Goal: Task Accomplishment & Management: Manage account settings

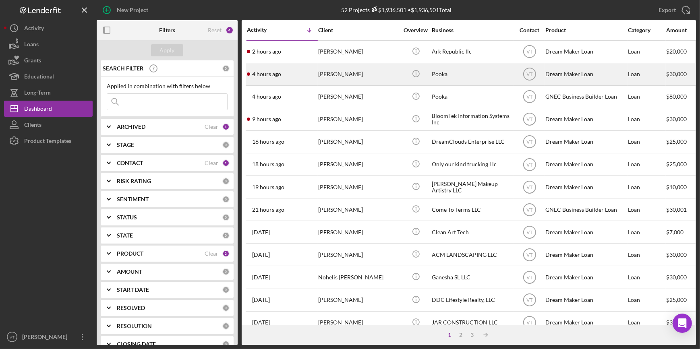
click at [309, 73] on div "4 hours ago [PERSON_NAME]" at bounding box center [282, 74] width 70 height 21
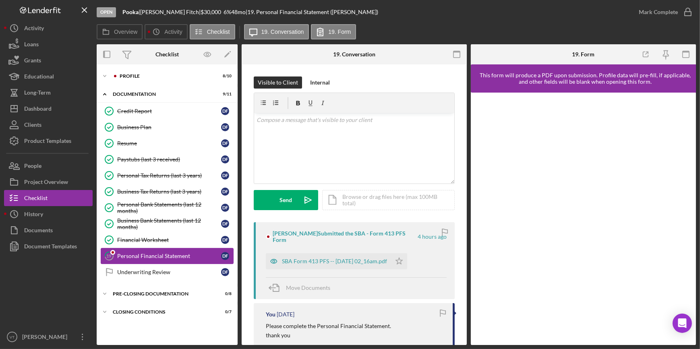
click at [133, 253] on div "Personal Financial Statement" at bounding box center [169, 256] width 104 height 6
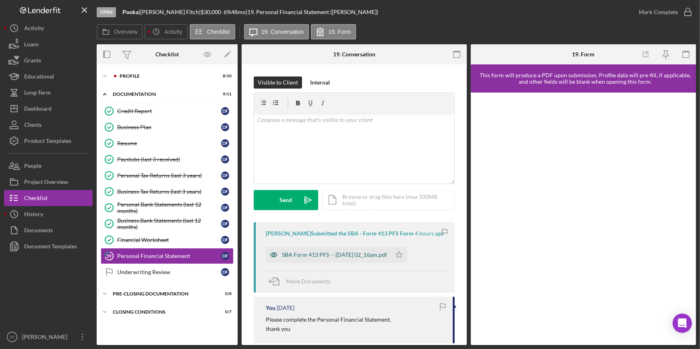
click at [294, 249] on div "SBA Form 413 PFS -- 2025-09-17 02_16am.pdf" at bounding box center [328, 255] width 125 height 16
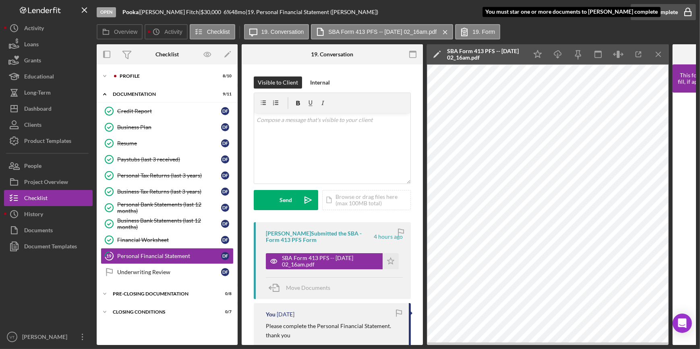
click at [655, 12] on div "Mark Complete" at bounding box center [658, 12] width 39 height 16
click at [388, 261] on icon "Icon/Star" at bounding box center [391, 261] width 16 height 16
click at [680, 13] on icon "button" at bounding box center [688, 12] width 20 height 20
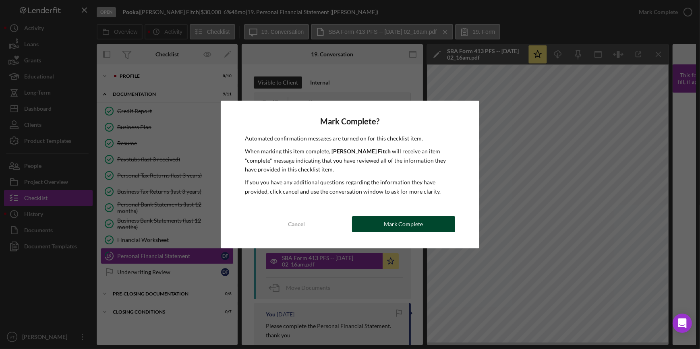
click at [379, 221] on button "Mark Complete" at bounding box center [403, 224] width 103 height 16
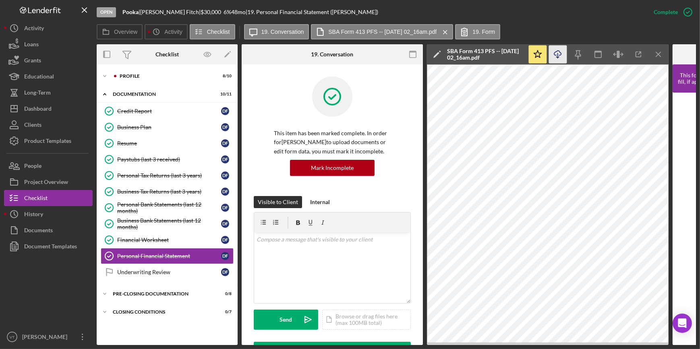
click at [558, 56] on line "button" at bounding box center [558, 55] width 0 height 4
click at [60, 113] on button "Icon/Dashboard Dashboard" at bounding box center [48, 109] width 89 height 16
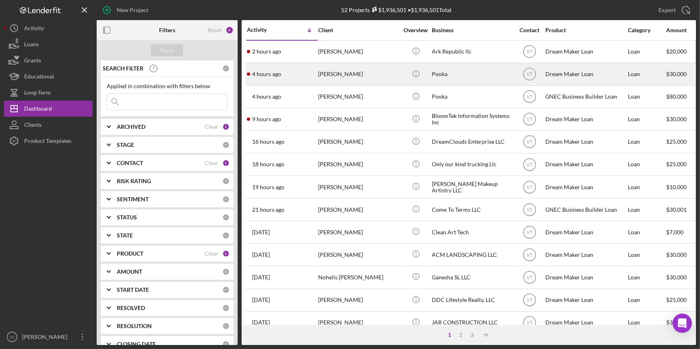
click at [389, 75] on div "Dawn Fitch" at bounding box center [358, 74] width 81 height 21
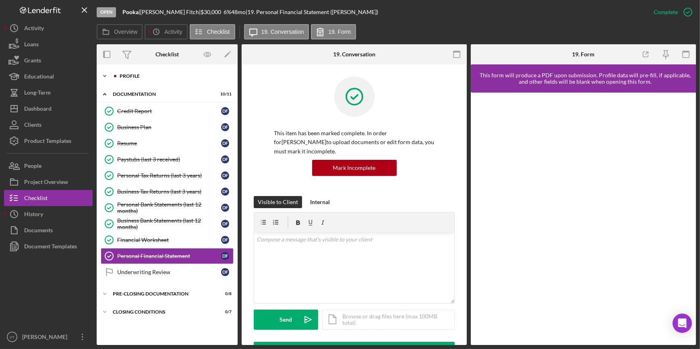
click at [107, 74] on icon "Icon/Expander" at bounding box center [105, 76] width 16 height 16
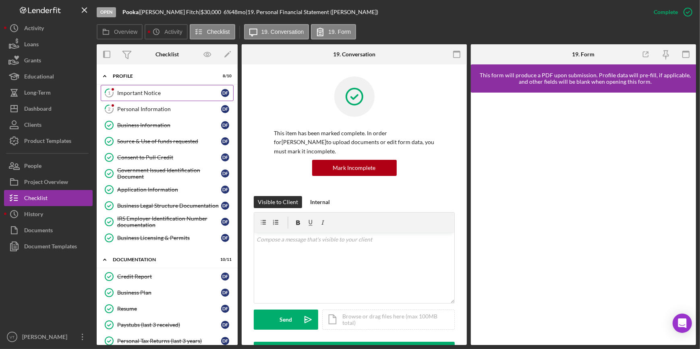
click at [151, 92] on div "Important Notice" at bounding box center [169, 93] width 104 height 6
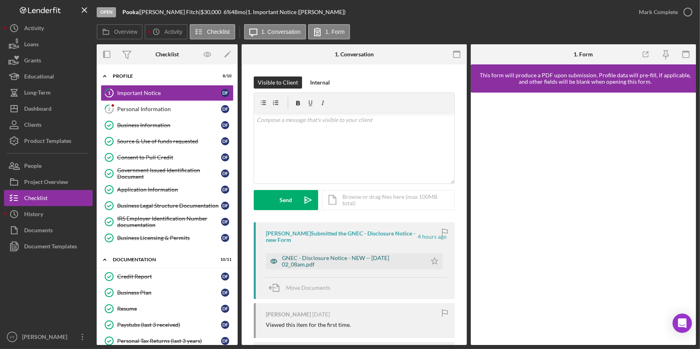
click at [338, 263] on div "GNEC - Disclosure Notice - NEW -- 2025-09-17 02_08am.pdf" at bounding box center [352, 261] width 141 height 13
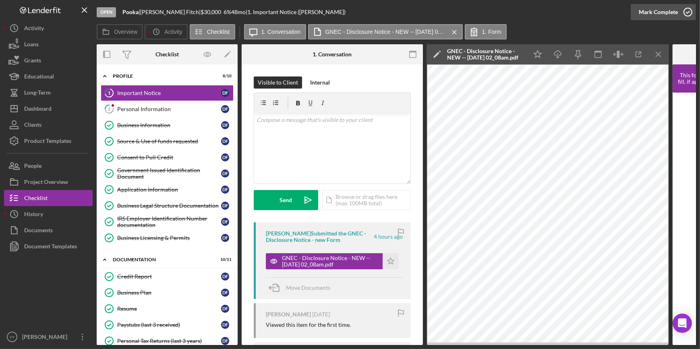
click at [659, 9] on div "Mark Complete" at bounding box center [658, 12] width 39 height 16
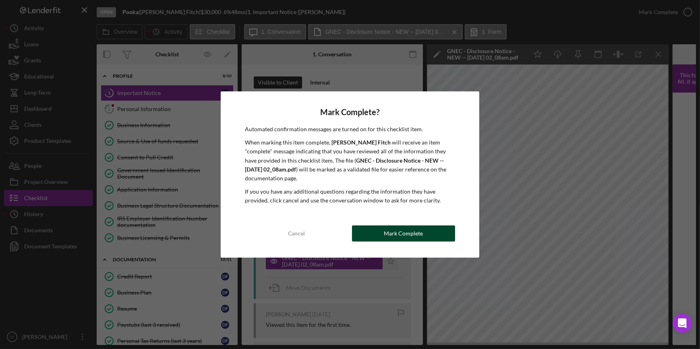
click at [410, 236] on div "Mark Complete" at bounding box center [403, 234] width 39 height 16
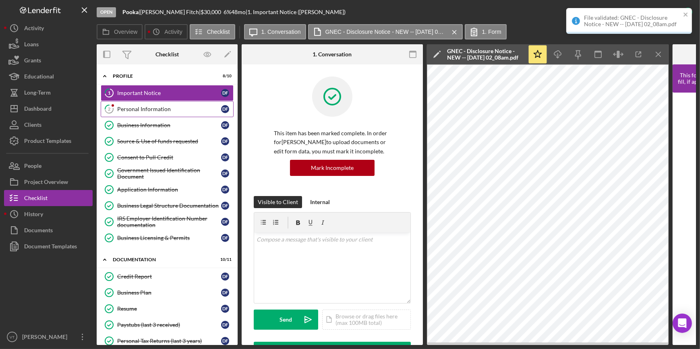
click at [154, 109] on div "Personal Information" at bounding box center [169, 109] width 104 height 6
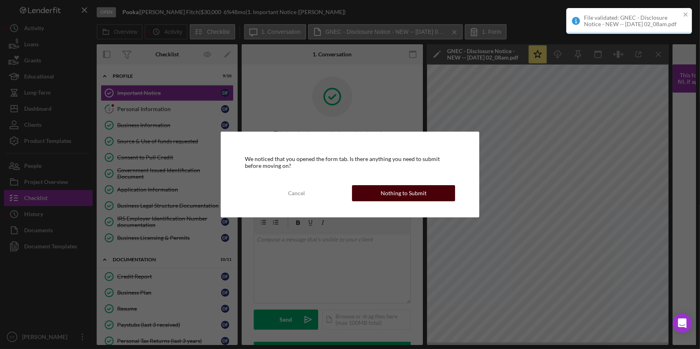
click at [445, 192] on button "Nothing to Submit" at bounding box center [403, 193] width 103 height 16
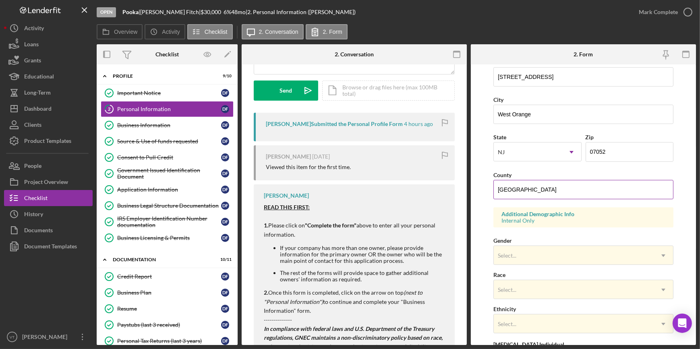
scroll to position [183, 0]
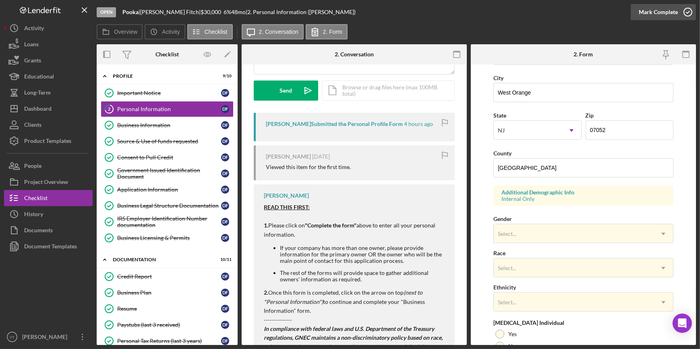
click at [648, 15] on div "Mark Complete" at bounding box center [658, 12] width 39 height 16
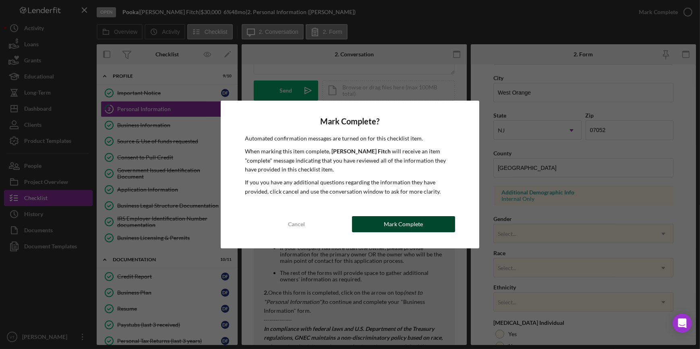
click at [419, 224] on div "Mark Complete" at bounding box center [403, 224] width 39 height 16
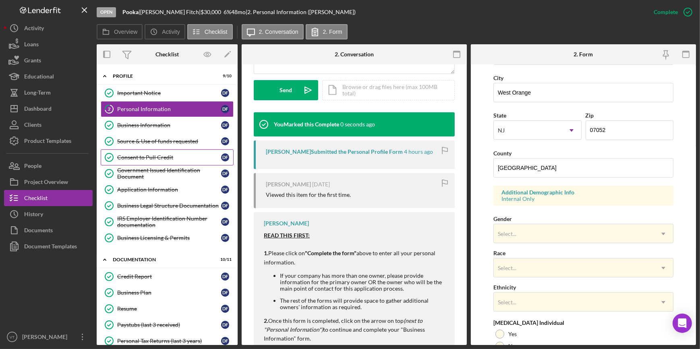
scroll to position [95, 0]
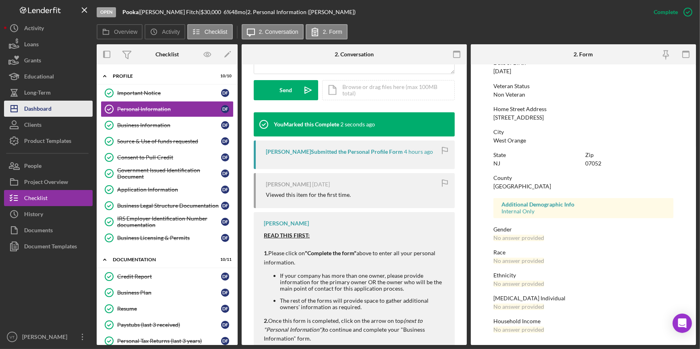
click at [57, 109] on button "Icon/Dashboard Dashboard" at bounding box center [48, 109] width 89 height 16
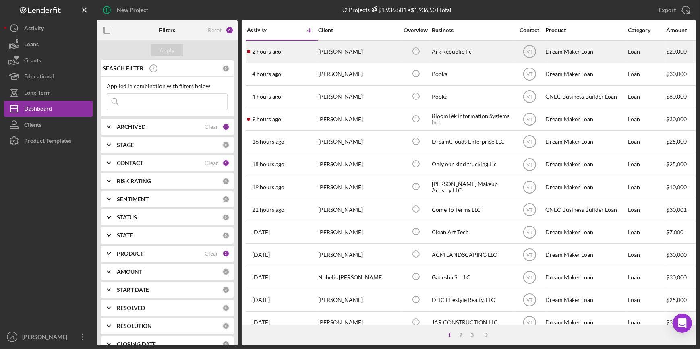
click at [368, 52] on div "Kaia Shivers" at bounding box center [358, 51] width 81 height 21
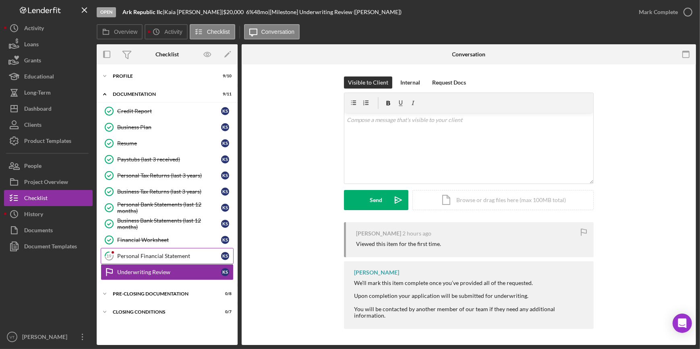
click at [135, 250] on link "19 Personal Financial Statement K S" at bounding box center [167, 256] width 133 height 16
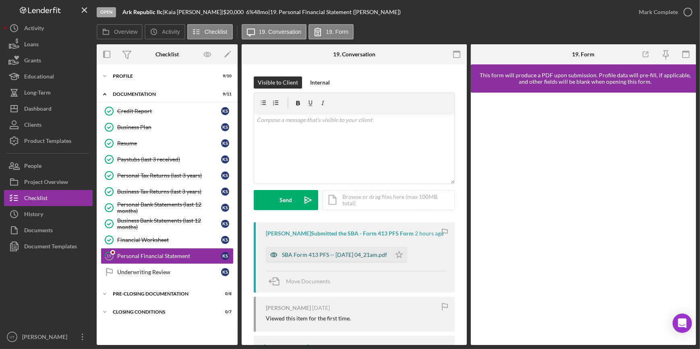
click at [332, 252] on div "SBA Form 413 PFS -- 2025-09-17 04_21am.pdf" at bounding box center [334, 255] width 105 height 6
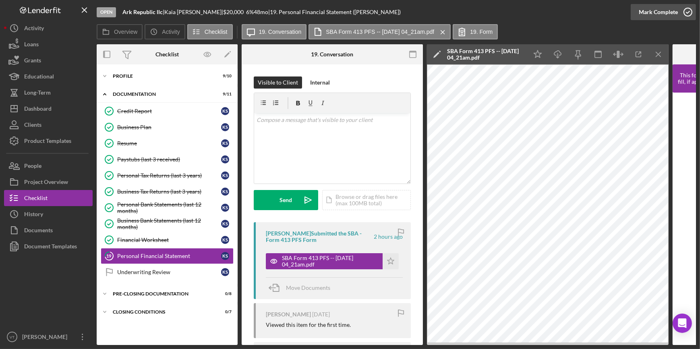
click at [652, 12] on div "Mark Complete" at bounding box center [658, 12] width 39 height 16
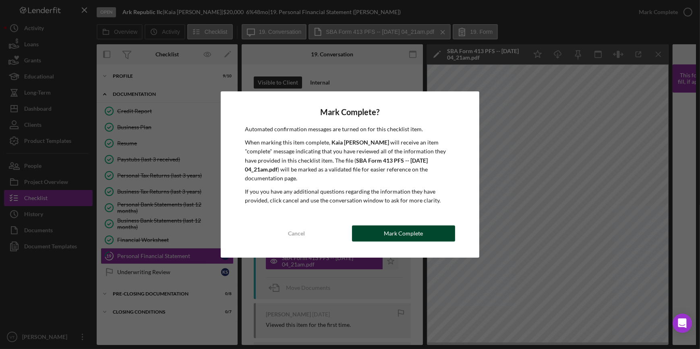
click at [416, 235] on div "Mark Complete" at bounding box center [403, 234] width 39 height 16
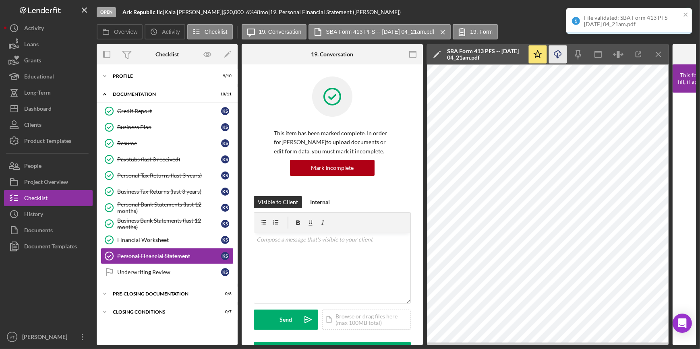
click at [556, 53] on icon "Icon/Download" at bounding box center [558, 55] width 18 height 18
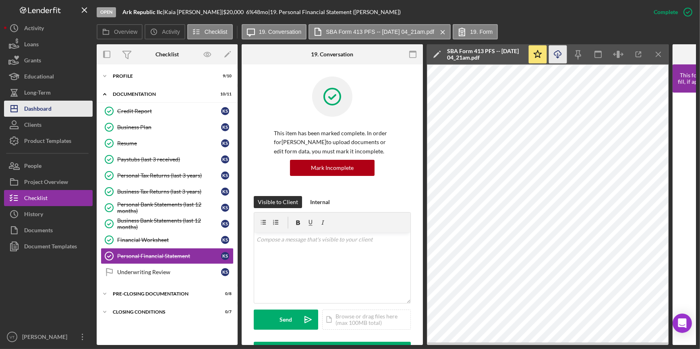
click at [58, 110] on button "Icon/Dashboard Dashboard" at bounding box center [48, 109] width 89 height 16
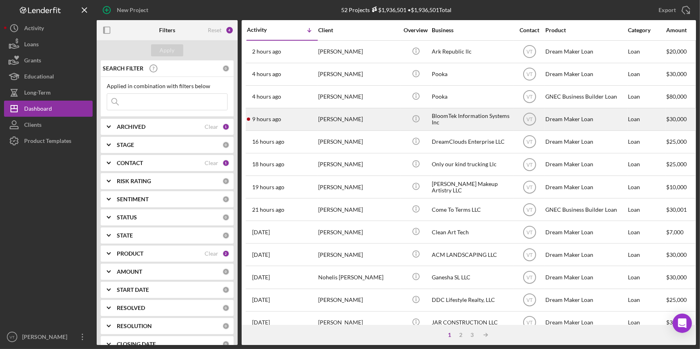
click at [346, 117] on div "[PERSON_NAME]" at bounding box center [358, 119] width 81 height 21
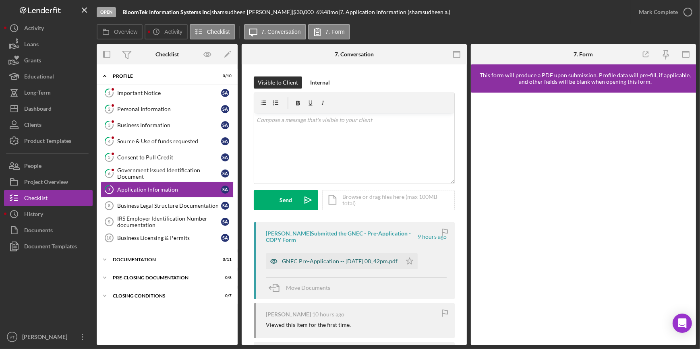
click at [335, 259] on div "GNEC Pre-Application -- [DATE] 08_42pm.pdf" at bounding box center [340, 261] width 116 height 6
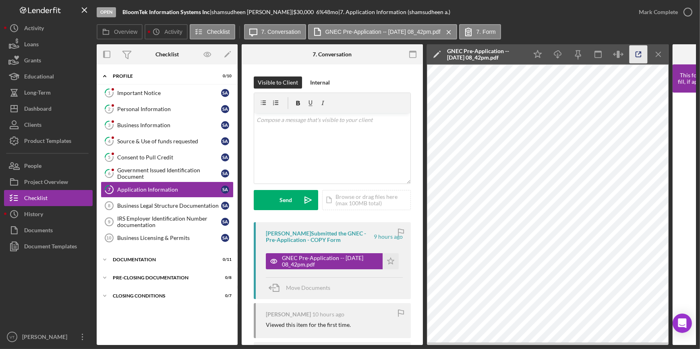
click at [643, 51] on icon "button" at bounding box center [639, 55] width 18 height 18
click at [667, 8] on div "Mark Complete" at bounding box center [658, 12] width 39 height 16
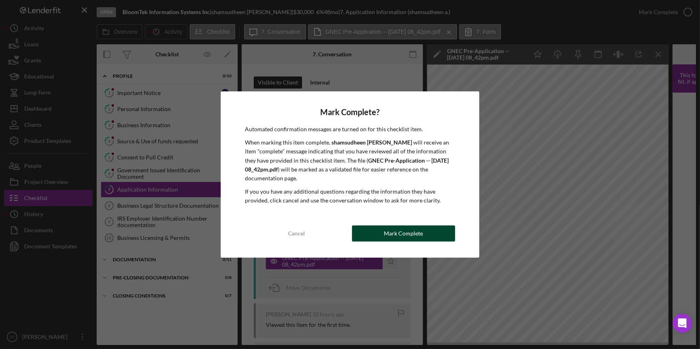
click at [407, 233] on div "Mark Complete" at bounding box center [403, 234] width 39 height 16
